Goal: Connect with others: Connect with others

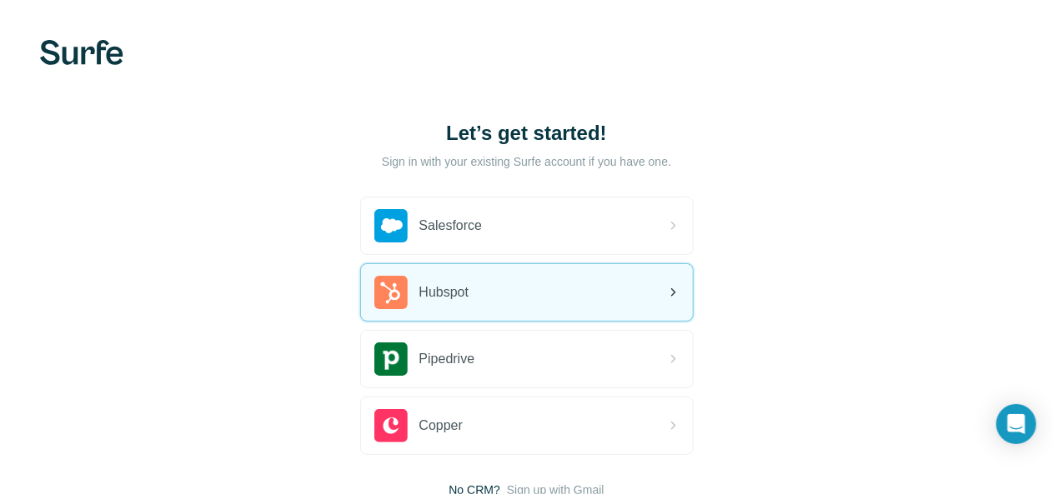
click at [361, 300] on div "Hubspot" at bounding box center [527, 292] width 332 height 57
